Goal: Find contact information: Find contact information

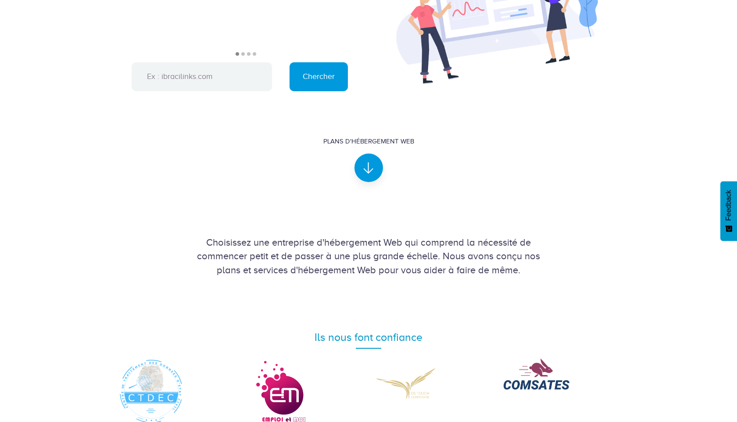
scroll to position [103, 0]
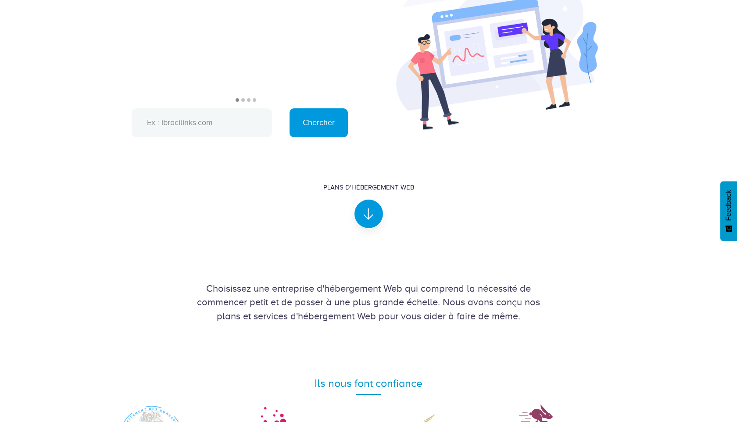
click at [214, 126] on input "text" at bounding box center [202, 122] width 140 height 29
type input "noviagency.net"
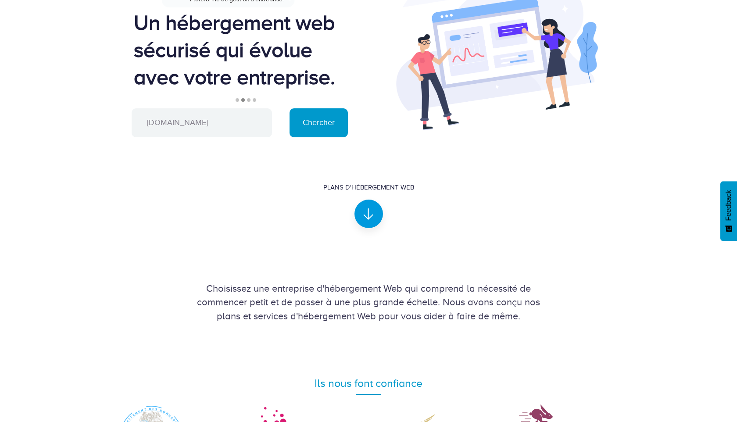
click at [326, 120] on input "Chercher" at bounding box center [318, 122] width 58 height 29
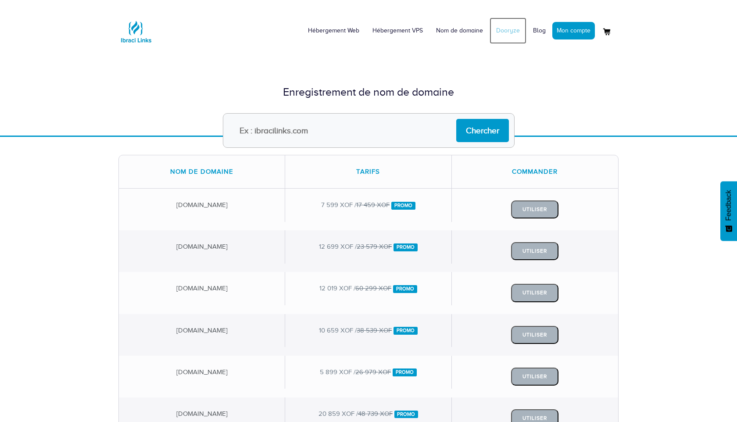
click at [516, 31] on link "Dooryze" at bounding box center [507, 31] width 37 height 26
click at [351, 31] on link "Hébergement Web" at bounding box center [333, 31] width 64 height 26
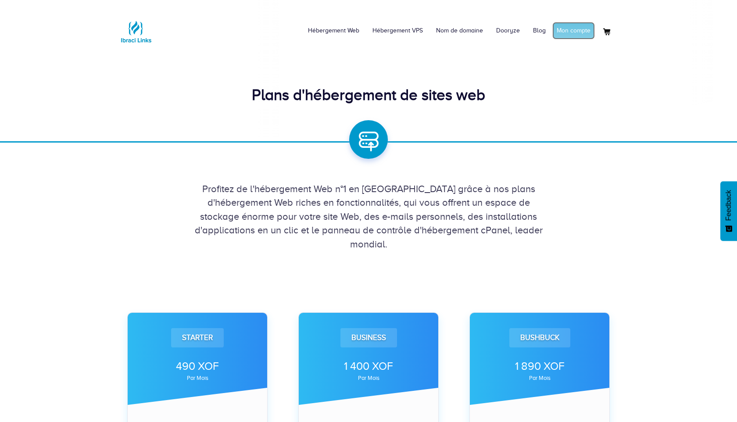
click at [582, 31] on link "Mon compte" at bounding box center [573, 31] width 43 height 18
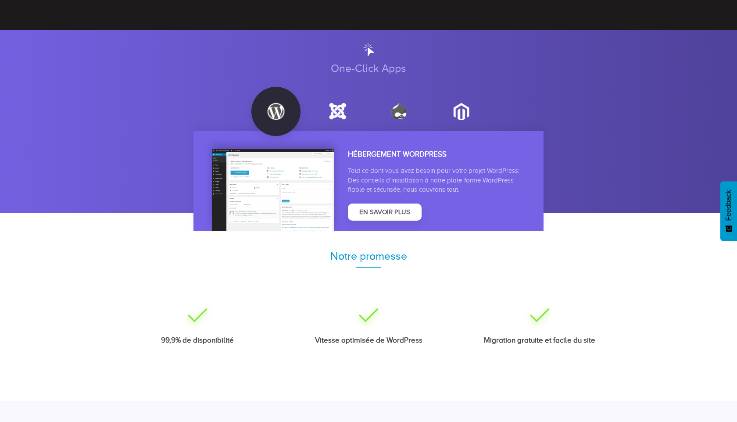
scroll to position [1403, 0]
click at [379, 216] on link "En savoir plus" at bounding box center [382, 217] width 66 height 15
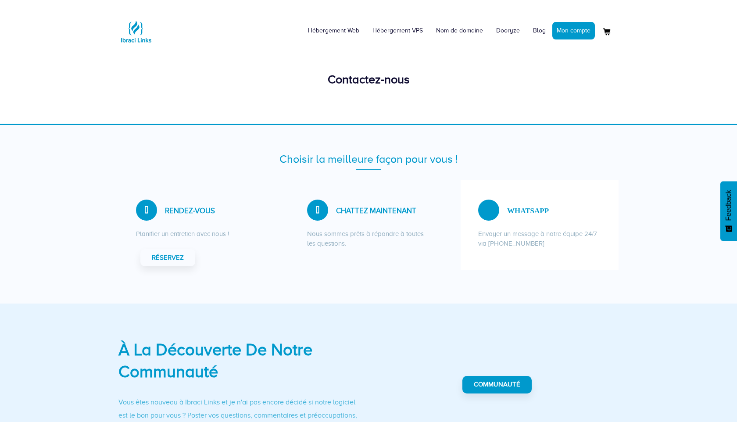
drag, startPoint x: 492, startPoint y: 243, endPoint x: 533, endPoint y: 244, distance: 41.7
click at [533, 244] on p "Envoyer un message à notre équipe 24/7 via [PHONE_NUMBER]" at bounding box center [539, 238] width 123 height 19
drag, startPoint x: 489, startPoint y: 243, endPoint x: 551, endPoint y: 243, distance: 61.4
click at [551, 243] on p "Envoyer un message à notre équipe 24/7 via [PHONE_NUMBER]" at bounding box center [539, 238] width 123 height 19
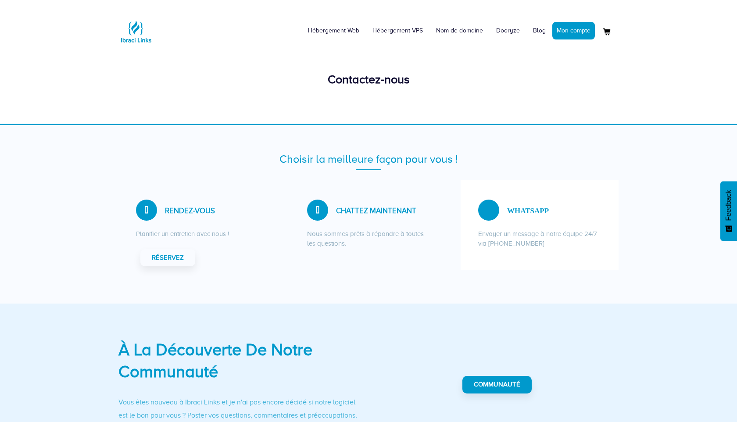
copy p "[PHONE_NUMBER]"
click at [524, 213] on div "Whatsapp" at bounding box center [513, 211] width 71 height 19
click at [169, 261] on link "Réservez" at bounding box center [167, 257] width 55 height 17
